Goal: Transaction & Acquisition: Purchase product/service

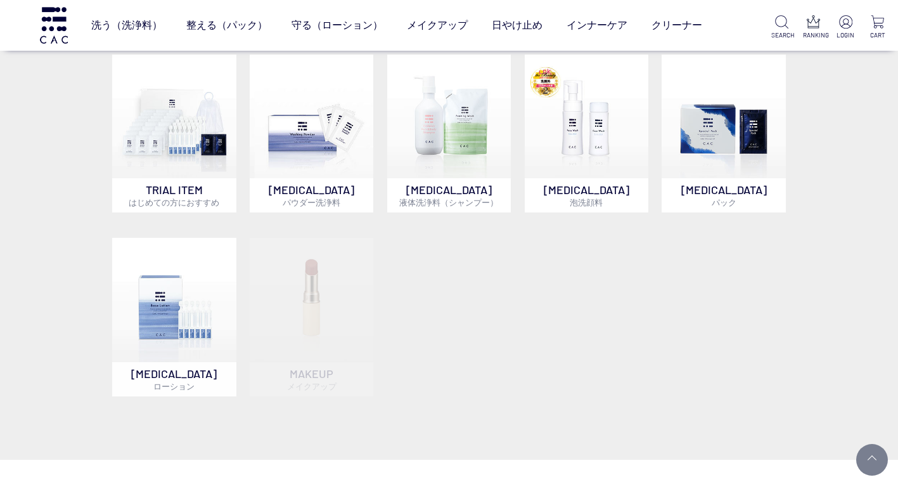
scroll to position [317, 0]
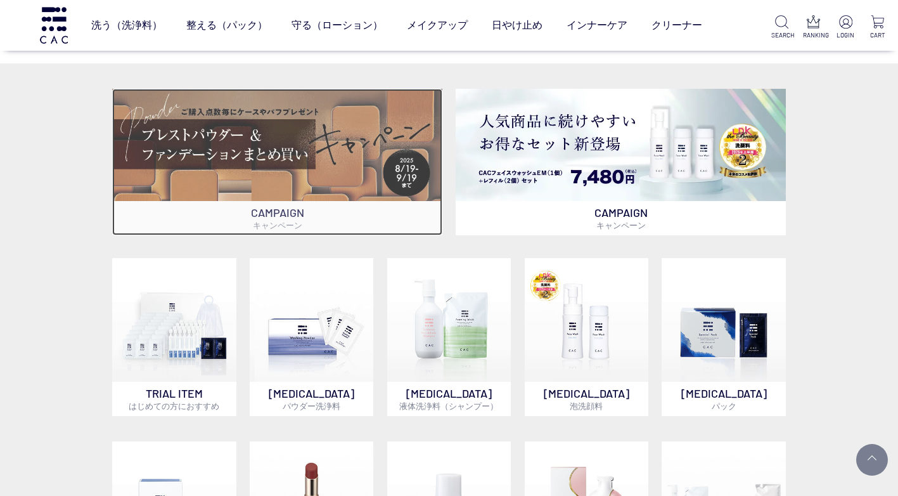
click at [396, 153] on img at bounding box center [277, 145] width 330 height 112
click at [380, 156] on img at bounding box center [277, 145] width 330 height 112
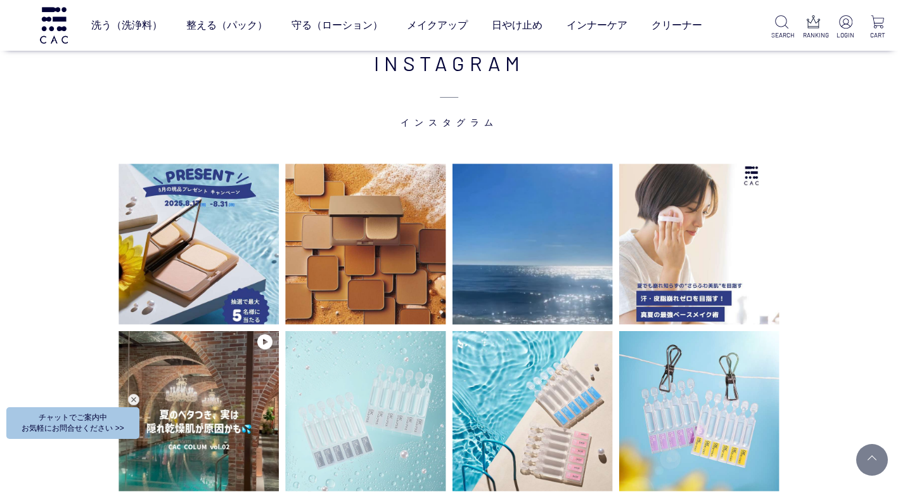
scroll to position [2917, 0]
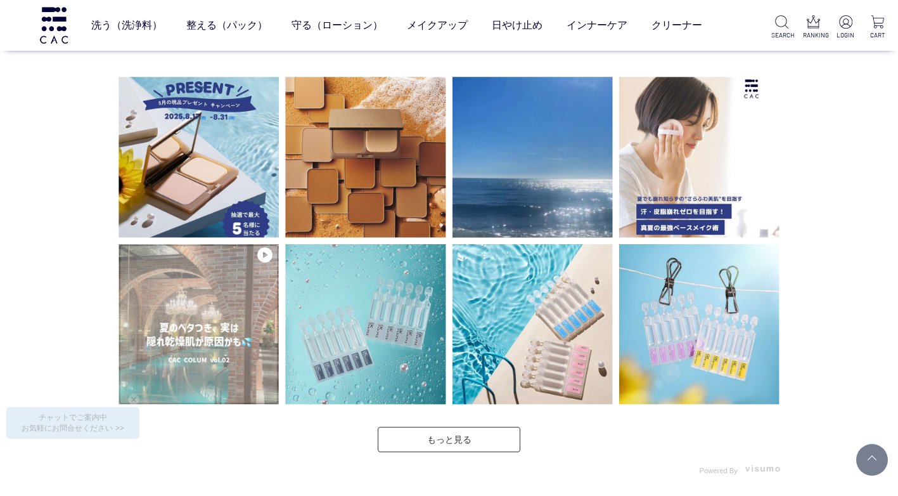
click at [220, 357] on img at bounding box center [199, 324] width 160 height 160
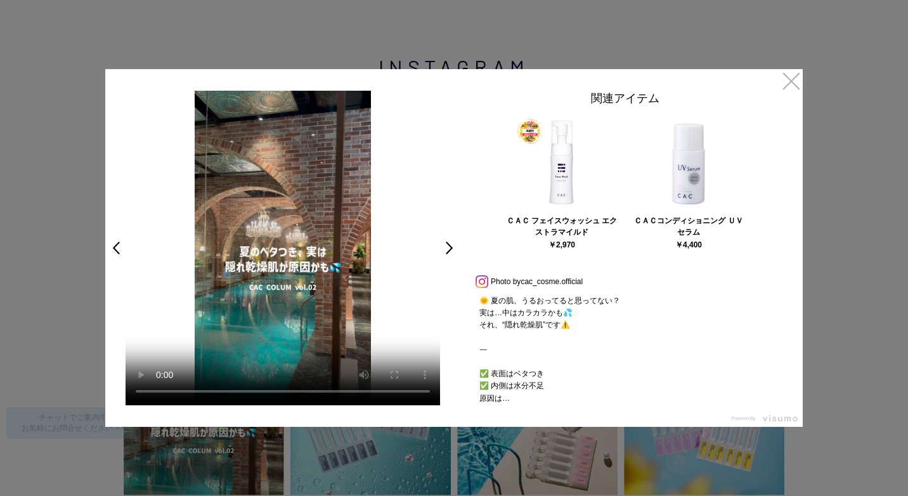
drag, startPoint x: 791, startPoint y: 76, endPoint x: 791, endPoint y: 91, distance: 14.6
click at [791, 76] on link "×" at bounding box center [791, 80] width 23 height 23
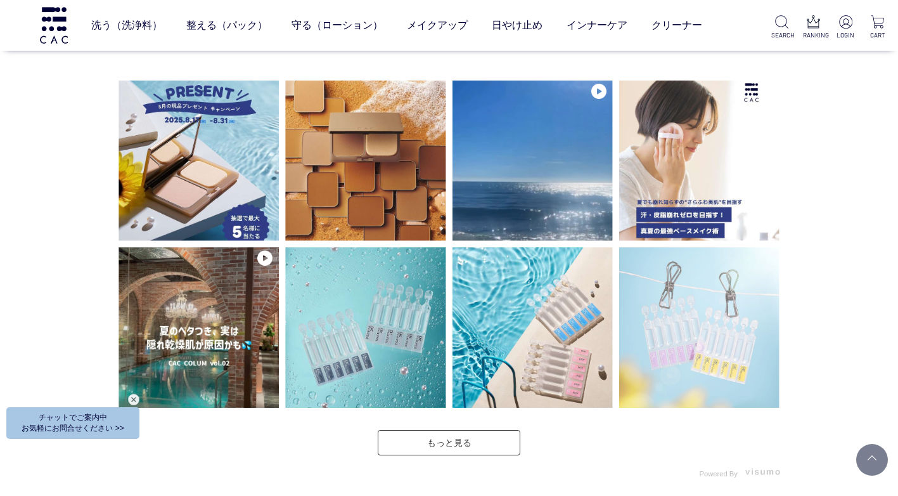
scroll to position [2913, 0]
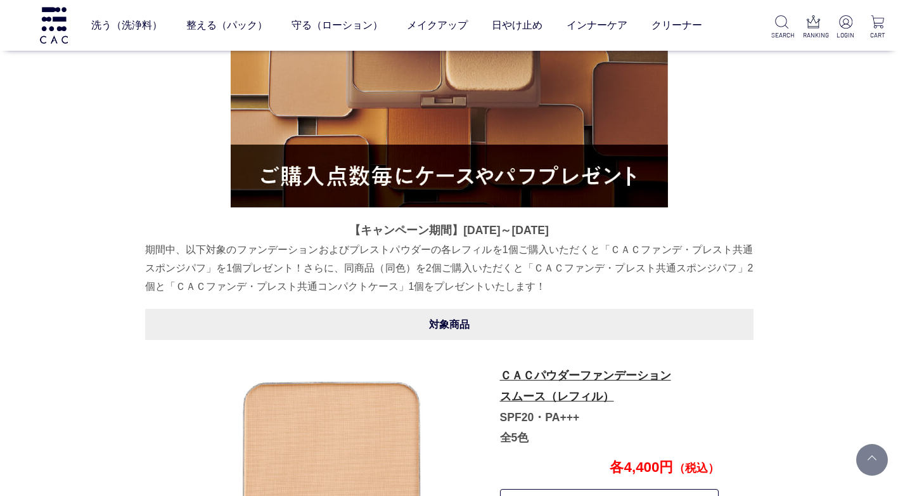
scroll to position [190, 0]
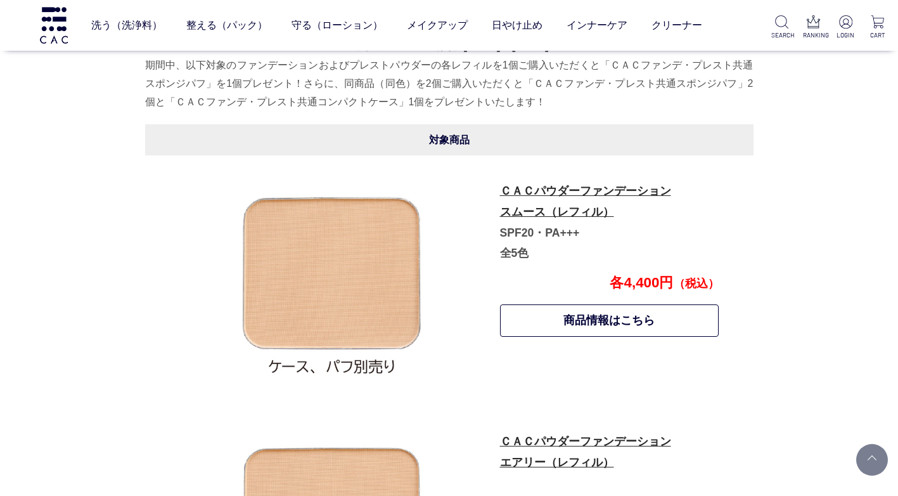
scroll to position [563, 0]
click at [524, 329] on link "商品情報はこちら" at bounding box center [609, 321] width 219 height 32
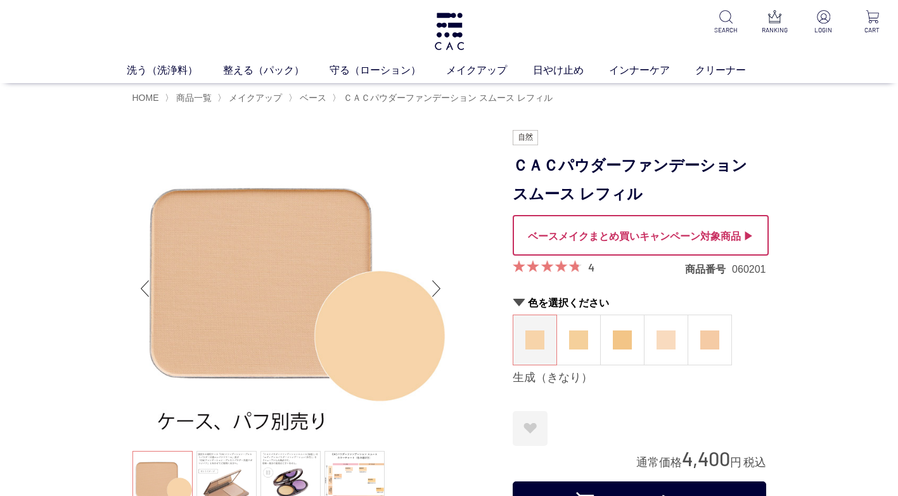
click at [654, 246] on div at bounding box center [641, 235] width 256 height 41
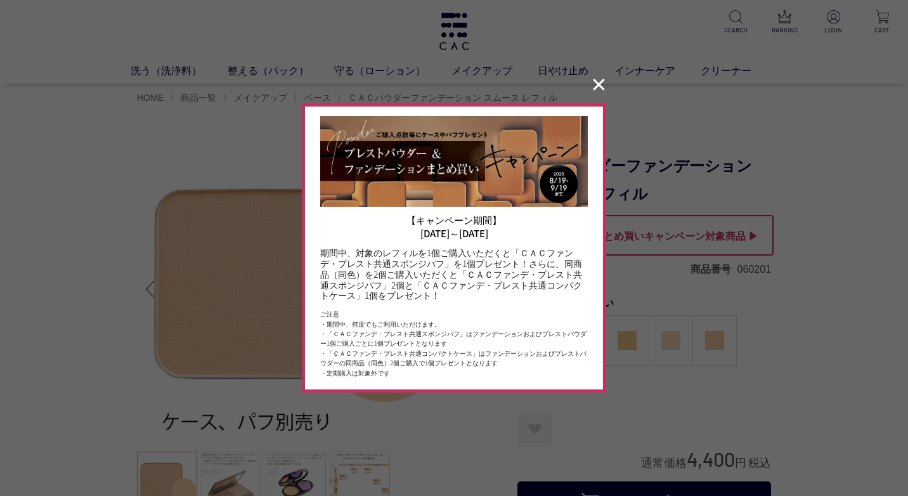
click at [604, 88] on button "✕" at bounding box center [598, 85] width 25 height 24
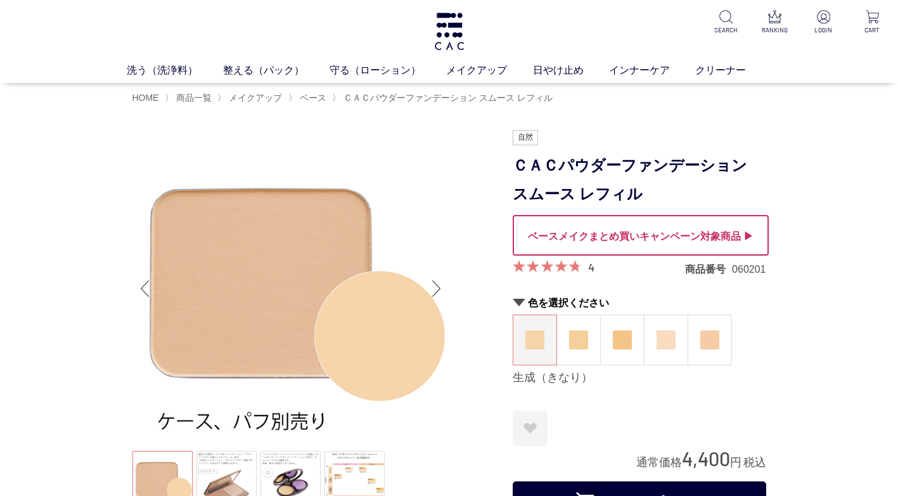
click at [755, 236] on div at bounding box center [641, 235] width 256 height 41
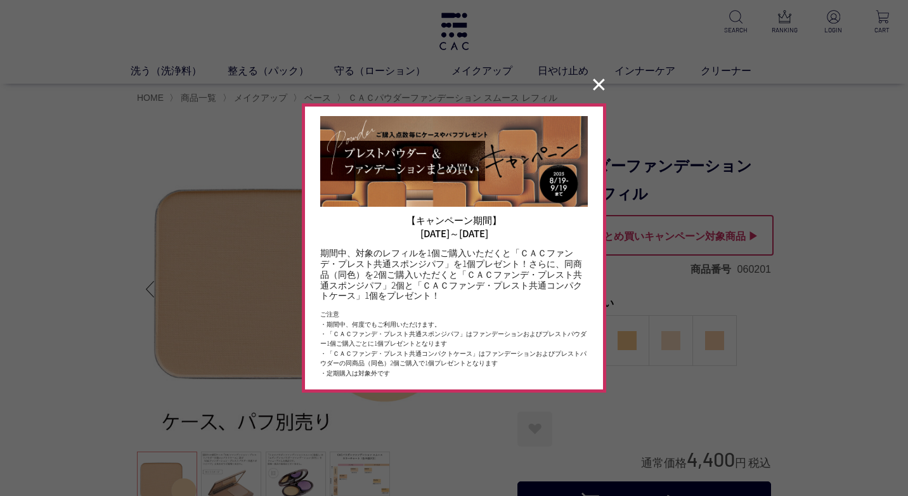
click at [592, 87] on button "✕" at bounding box center [598, 85] width 25 height 24
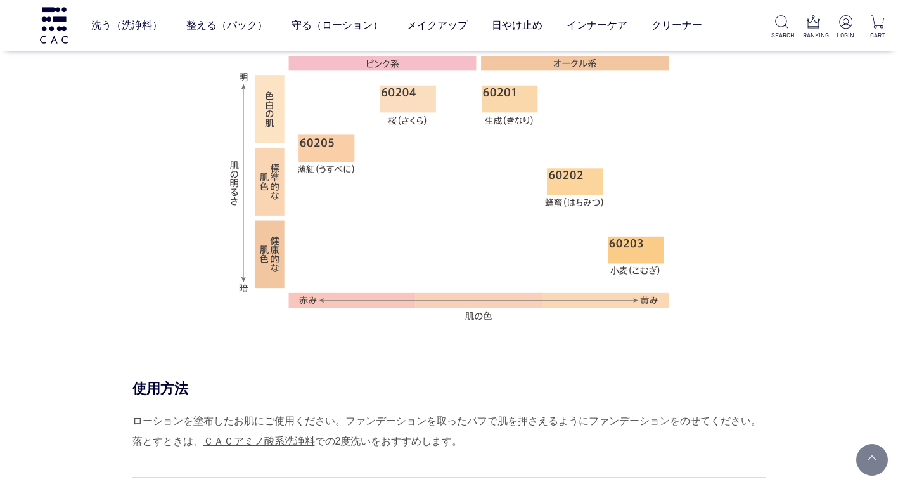
scroll to position [888, 0]
